Goal: Communication & Community: Answer question/provide support

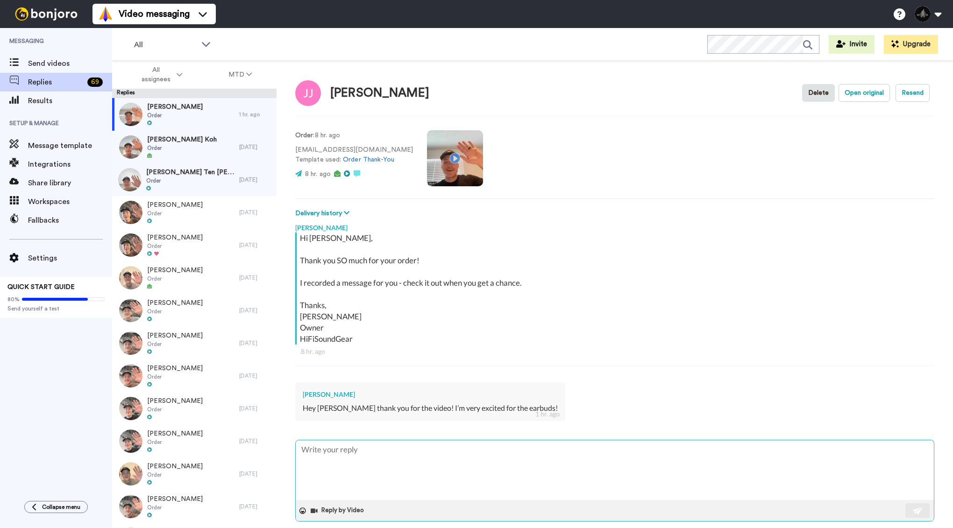
click at [374, 450] on textarea at bounding box center [615, 470] width 638 height 60
type textarea "A"
type textarea "x"
type textarea "Ab"
type textarea "x"
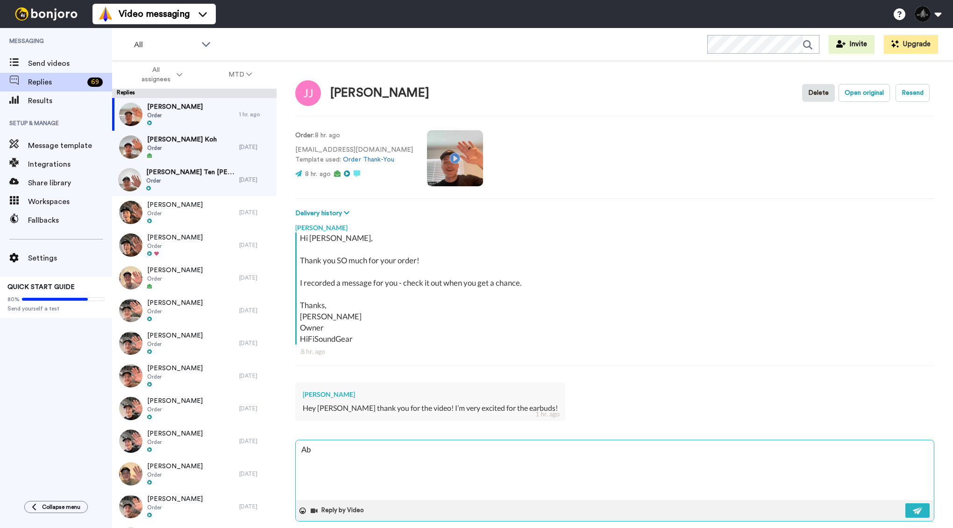
type textarea "Abs"
type textarea "x"
type textarea "Abso"
type textarea "x"
type textarea "Absol"
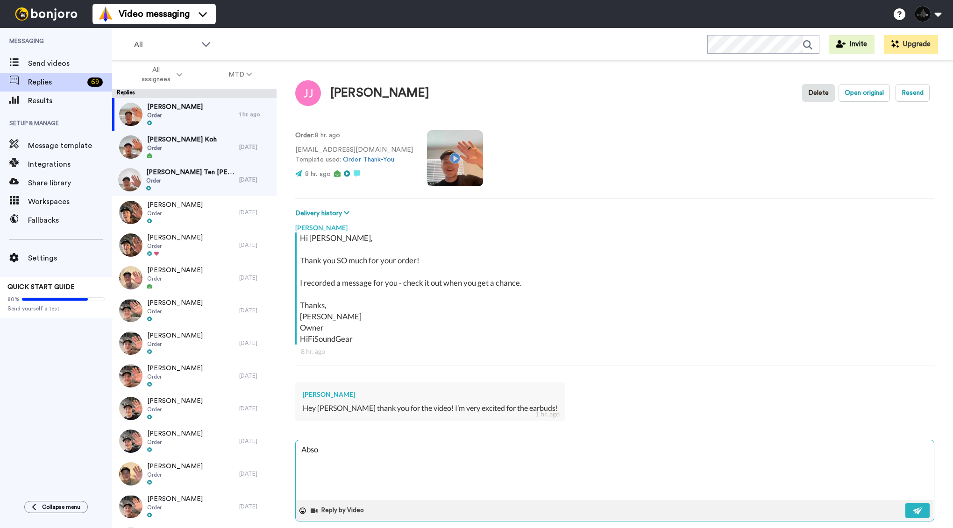
type textarea "x"
type textarea "Absolu"
type textarea "x"
type textarea "Absolut"
type textarea "x"
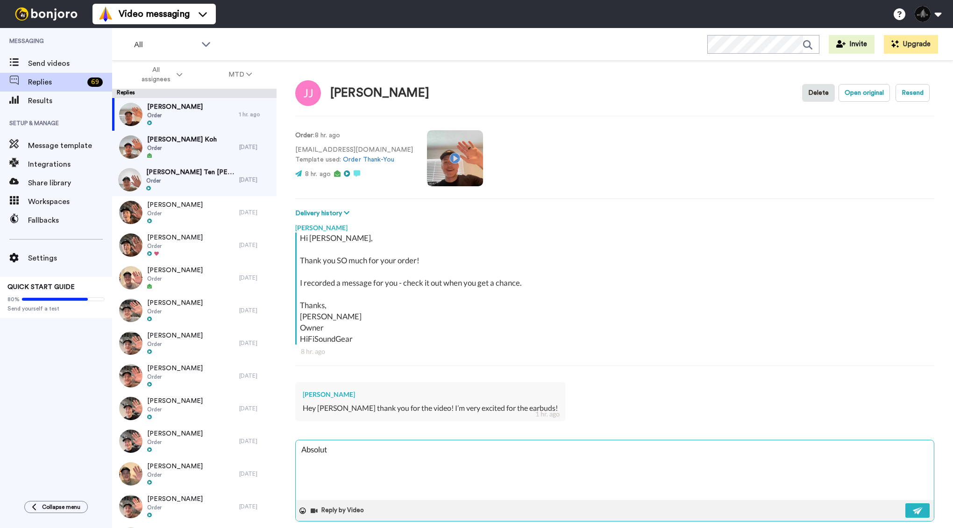
type textarea "Absolute"
type textarea "x"
type textarea "Absolutel"
type textarea "x"
type textarea "Absolutely"
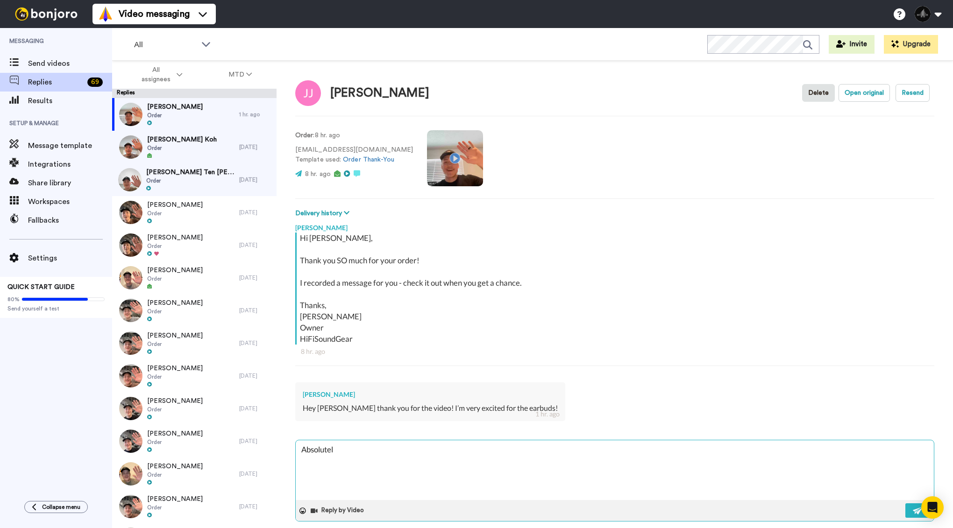
type textarea "x"
type textarea "Absolutely!"
type textarea "x"
type textarea "Absolutely!"
click at [914, 515] on button at bounding box center [917, 510] width 24 height 14
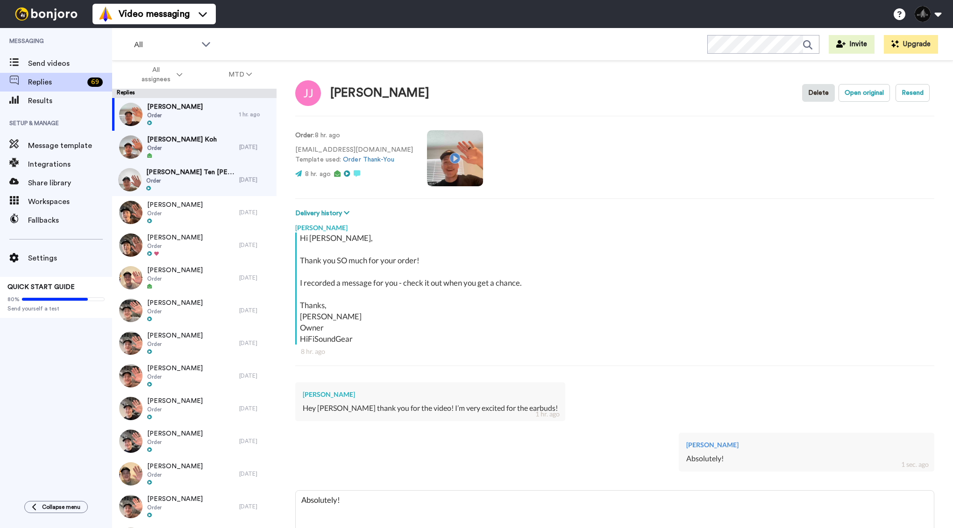
type textarea "x"
